Goal: Information Seeking & Learning: Get advice/opinions

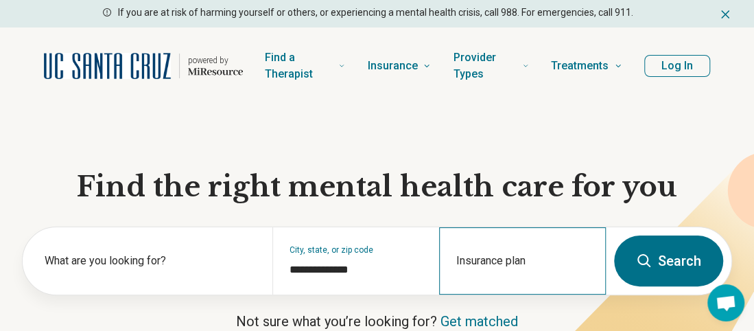
click at [494, 260] on div "Insurance plan" at bounding box center [522, 260] width 167 height 67
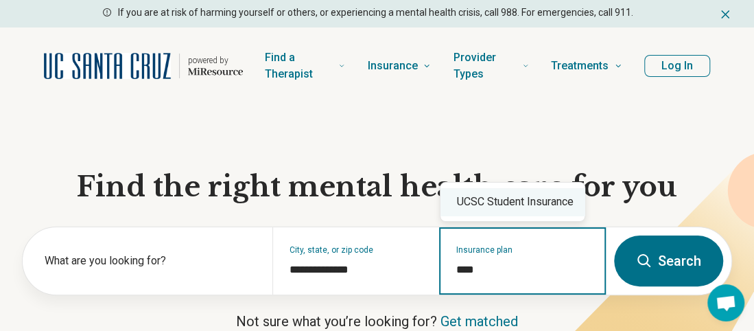
click at [522, 202] on div "UCSC Student Insurance" at bounding box center [513, 201] width 144 height 27
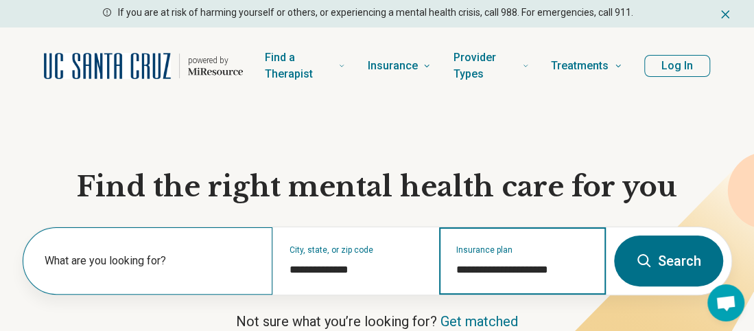
type input "**********"
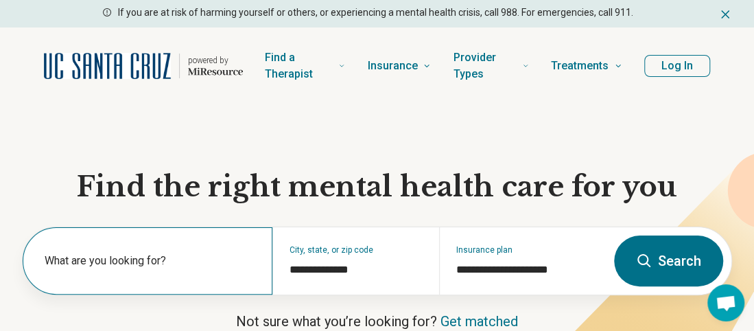
click at [115, 250] on div "What are you looking for?" at bounding box center [148, 260] width 250 height 67
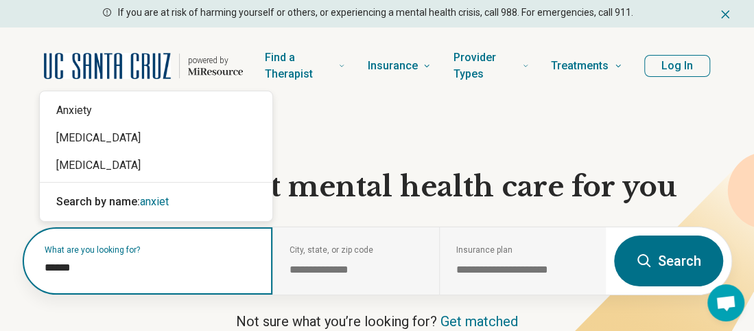
type input "*******"
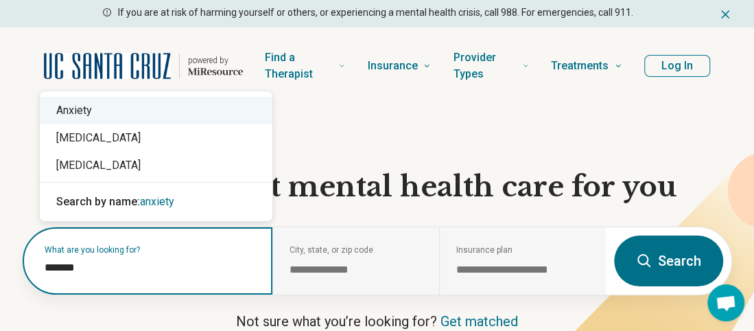
click at [159, 105] on div "Anxiety" at bounding box center [156, 110] width 233 height 27
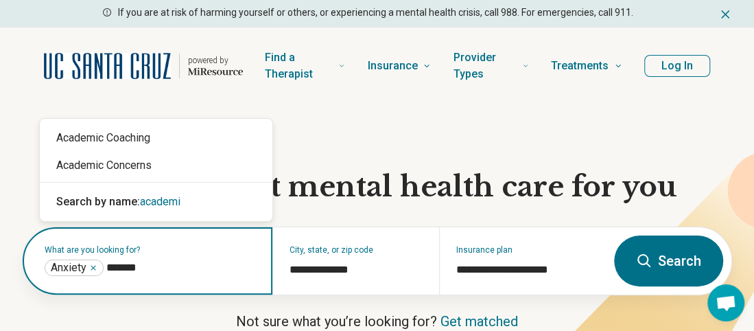
type input "********"
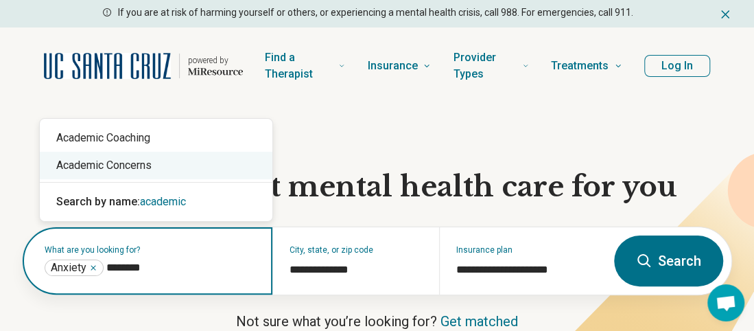
click at [148, 165] on div "Academic Concerns" at bounding box center [156, 165] width 233 height 27
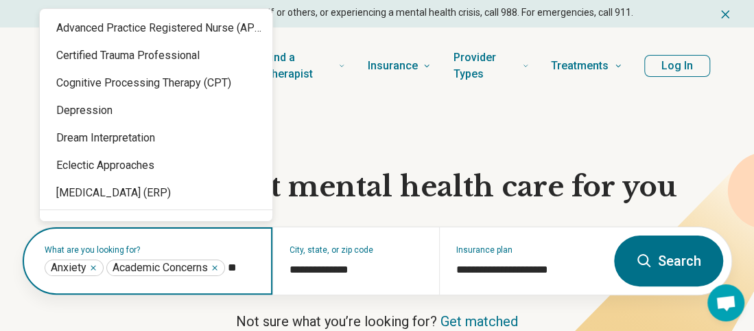
type input "*"
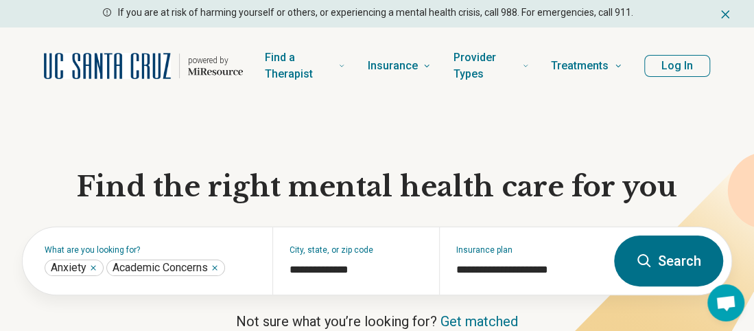
click at [679, 257] on button "Search" at bounding box center [668, 260] width 109 height 51
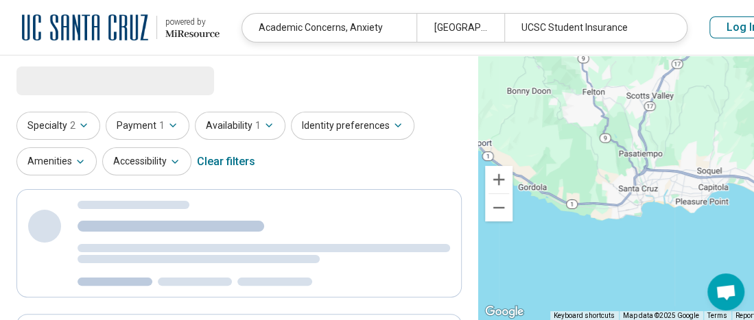
select select "***"
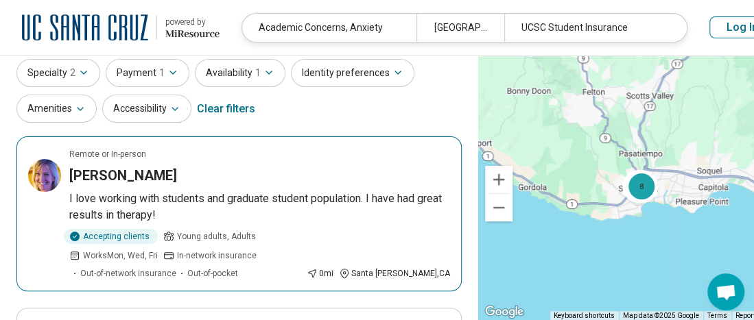
scroll to position [137, 0]
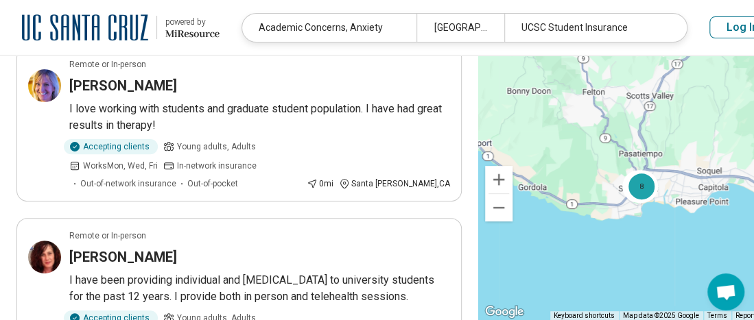
click at [739, 27] on button "Log In" at bounding box center [743, 27] width 66 height 22
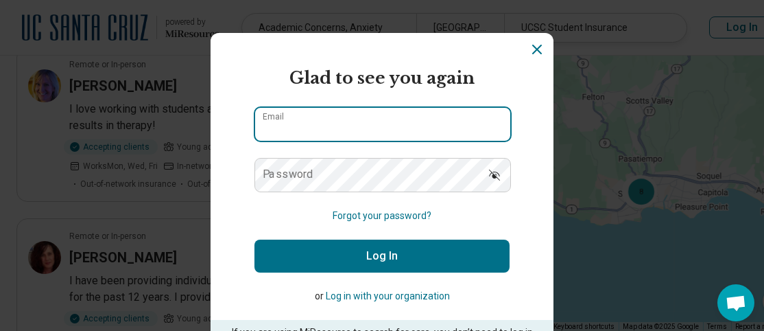
click at [375, 110] on input "Email" at bounding box center [382, 124] width 255 height 33
type input "**********"
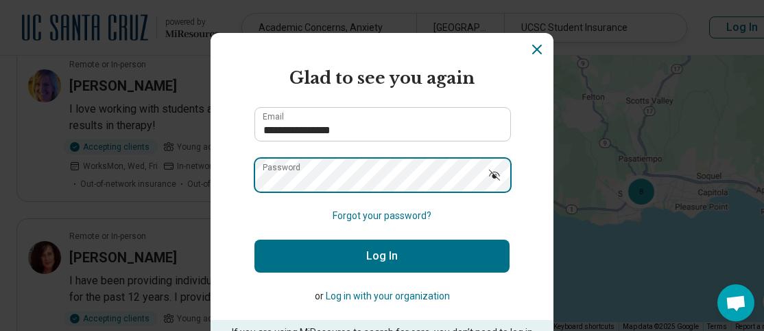
click at [255, 239] on button "Log In" at bounding box center [382, 255] width 255 height 33
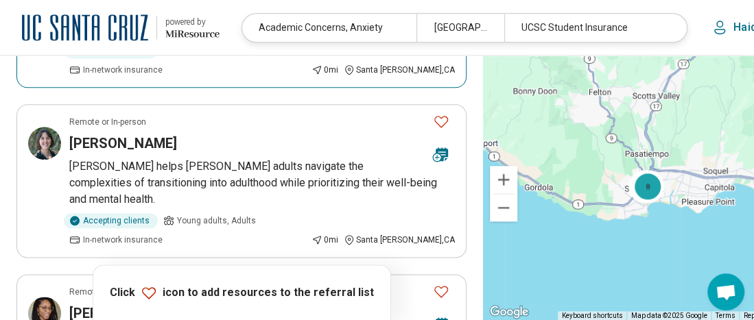
scroll to position [594, 0]
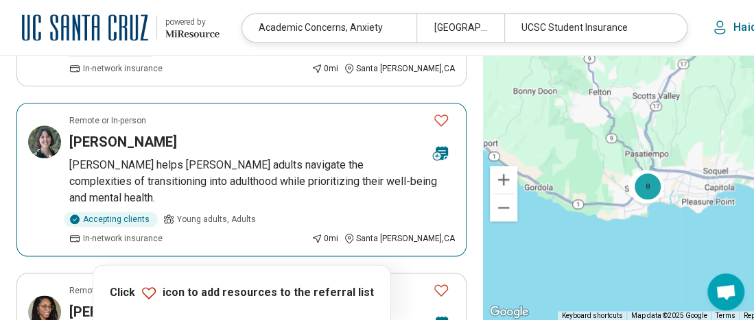
click at [433, 128] on icon "Favorite" at bounding box center [441, 120] width 16 height 16
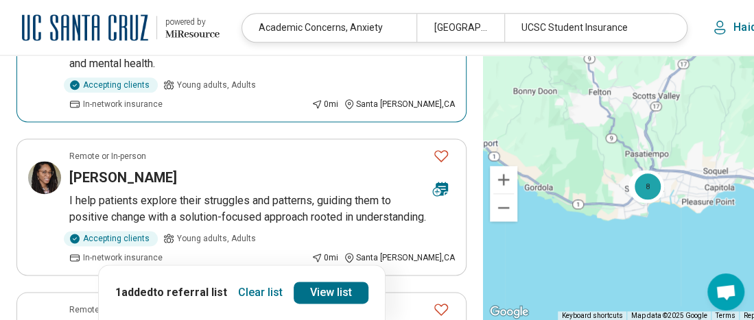
scroll to position [732, 0]
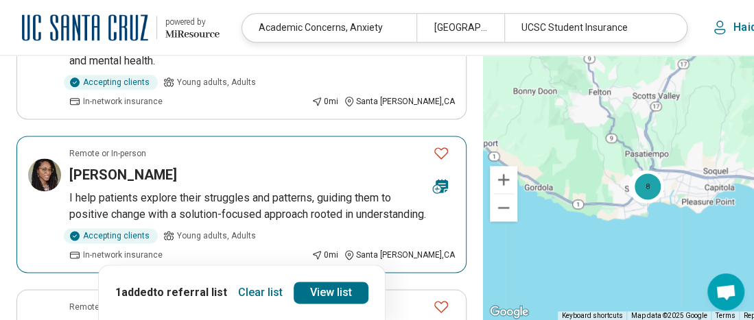
click at [434, 150] on icon "Favorite" at bounding box center [441, 153] width 16 height 16
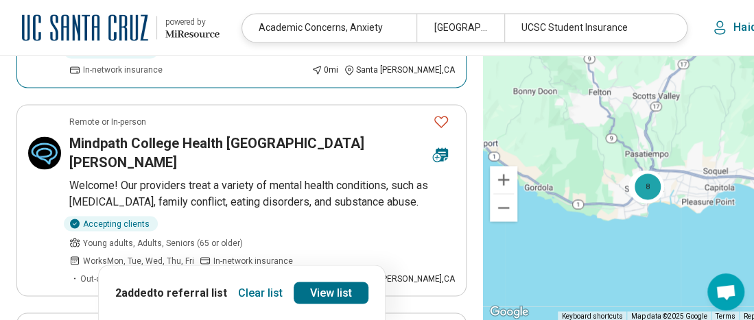
scroll to position [937, 0]
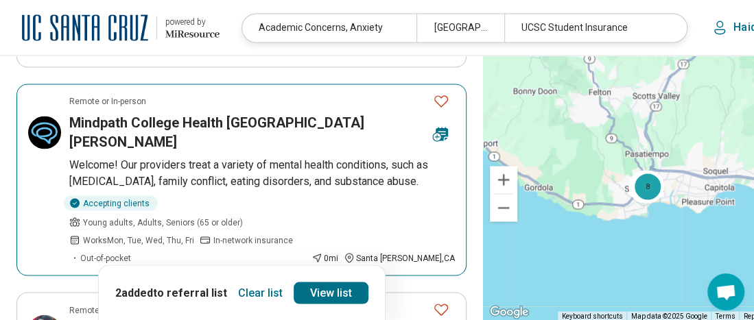
click at [433, 100] on icon "Favorite" at bounding box center [441, 101] width 16 height 16
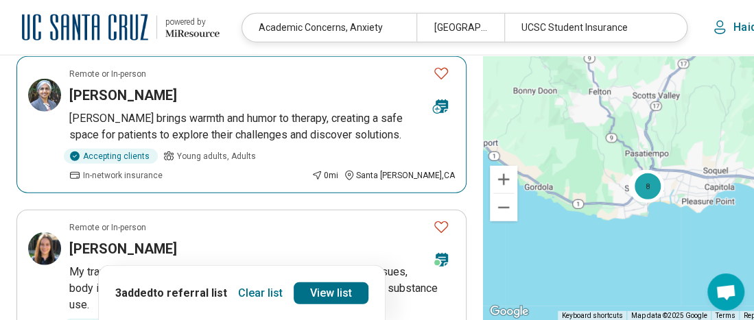
scroll to position [1486, 0]
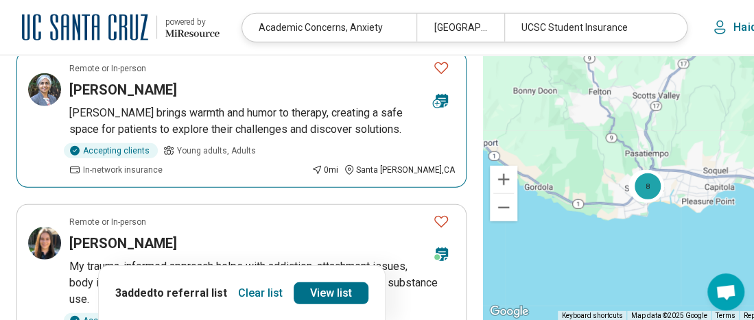
click at [433, 62] on icon "Favorite" at bounding box center [441, 68] width 16 height 16
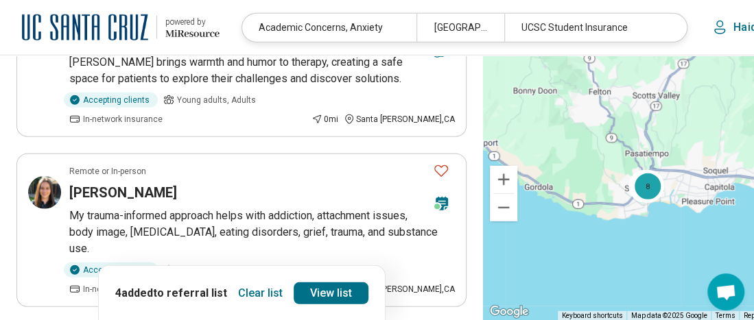
scroll to position [1624, 0]
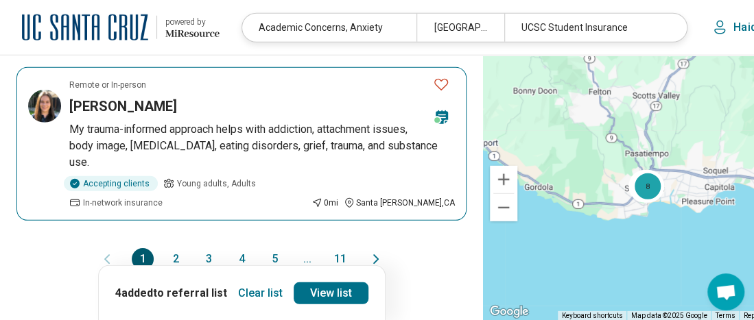
click at [437, 76] on icon "Favorite" at bounding box center [441, 84] width 16 height 16
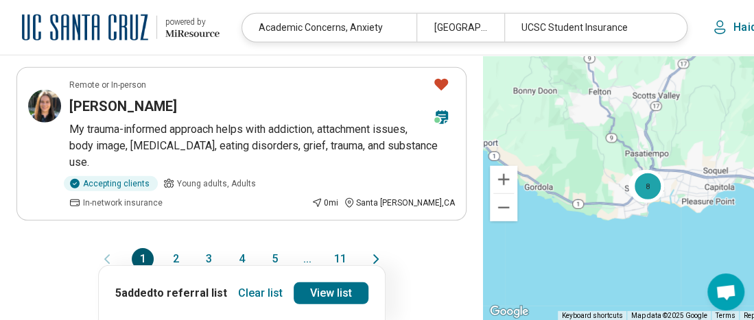
click at [172, 249] on button "2" at bounding box center [176, 259] width 22 height 22
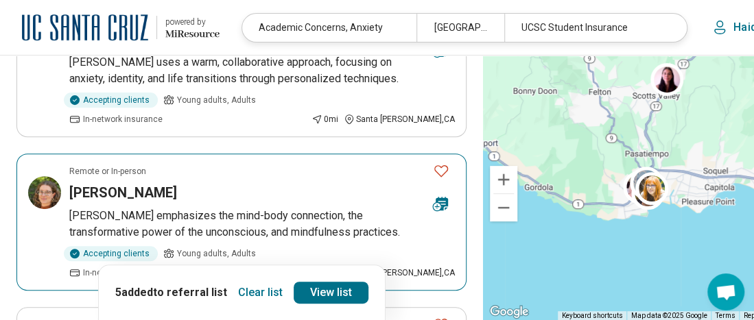
scroll to position [206, 0]
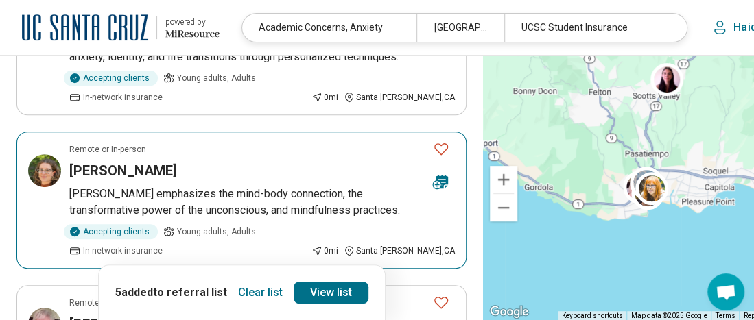
click at [434, 145] on icon "Favorite" at bounding box center [441, 149] width 16 height 16
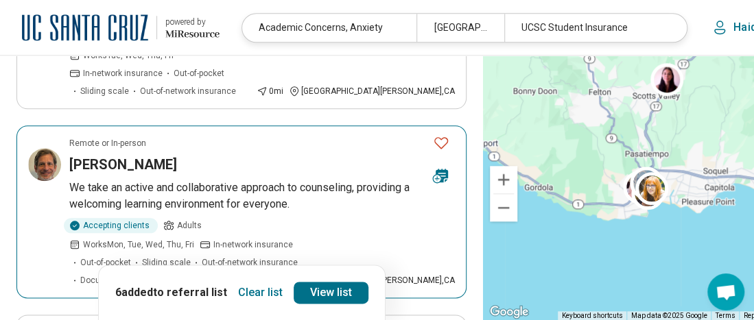
scroll to position [549, 0]
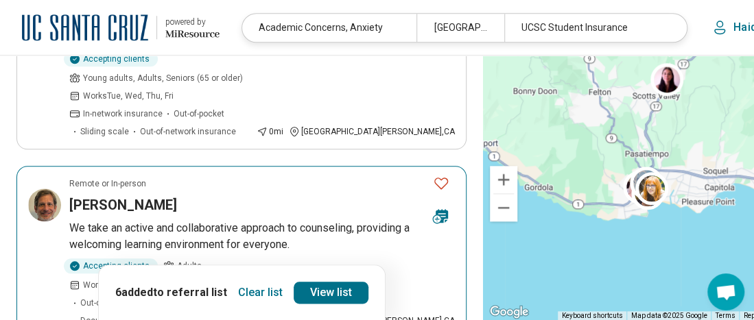
click at [433, 175] on icon "Favorite" at bounding box center [441, 183] width 16 height 16
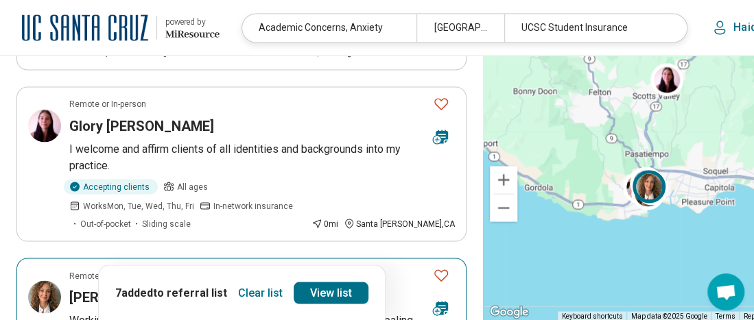
scroll to position [1029, 0]
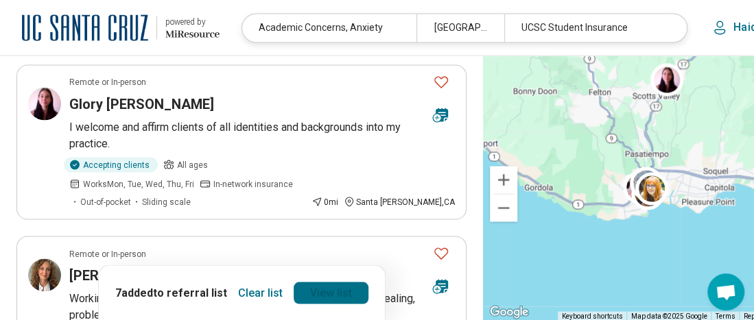
click at [325, 295] on link "View list" at bounding box center [331, 293] width 75 height 22
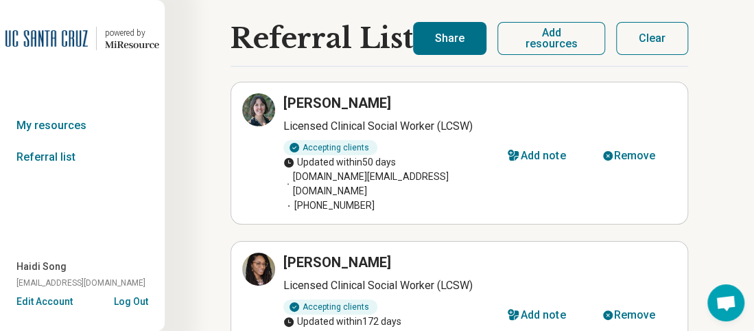
click at [437, 41] on button "Share" at bounding box center [449, 38] width 73 height 33
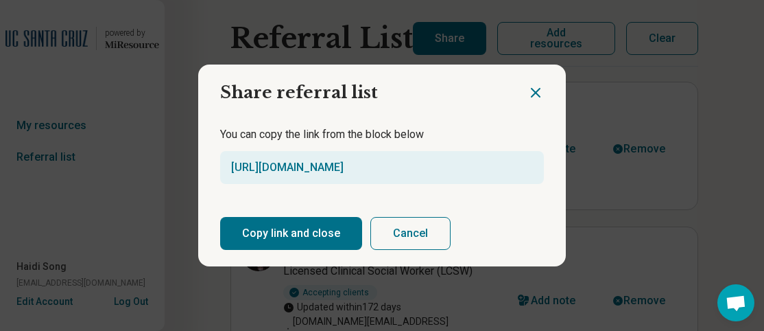
click at [296, 236] on button "Copy link and close" at bounding box center [291, 233] width 142 height 33
